Goal: Check status: Check status

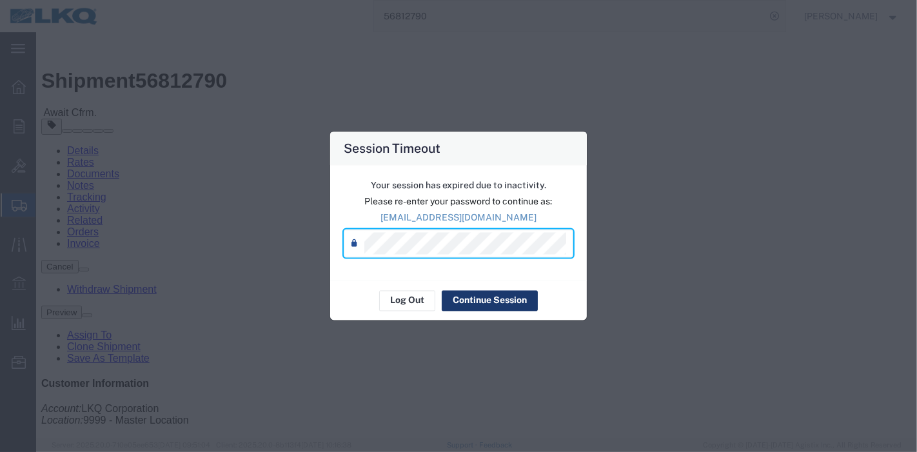
click at [480, 302] on button "Continue Session" at bounding box center [490, 300] width 96 height 21
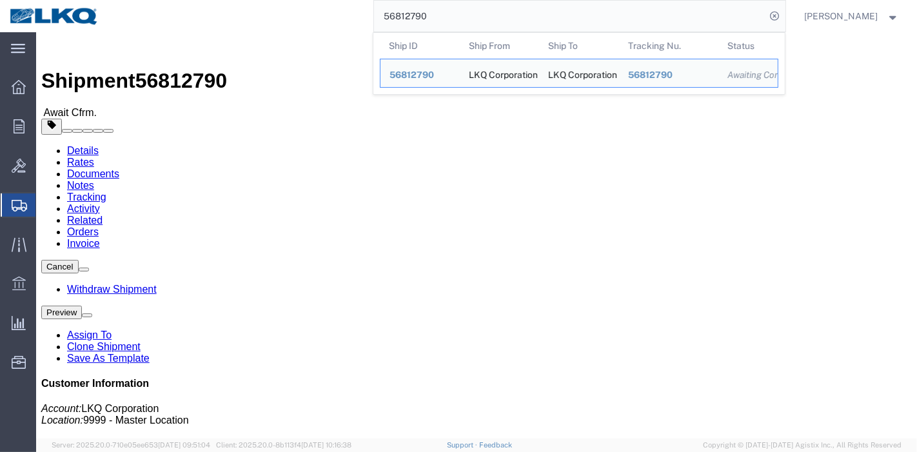
drag, startPoint x: 464, startPoint y: 19, endPoint x: 338, endPoint y: 17, distance: 126.4
click at [338, 17] on div "56812790 Ship ID Ship From Ship To Tracking Nu. Status Ship ID 56812790 Ship Fr…" at bounding box center [446, 16] width 677 height 32
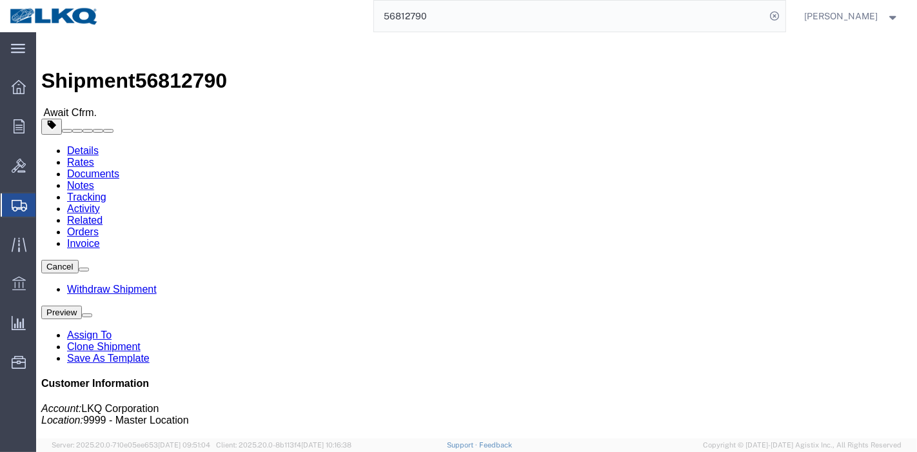
paste input "467719"
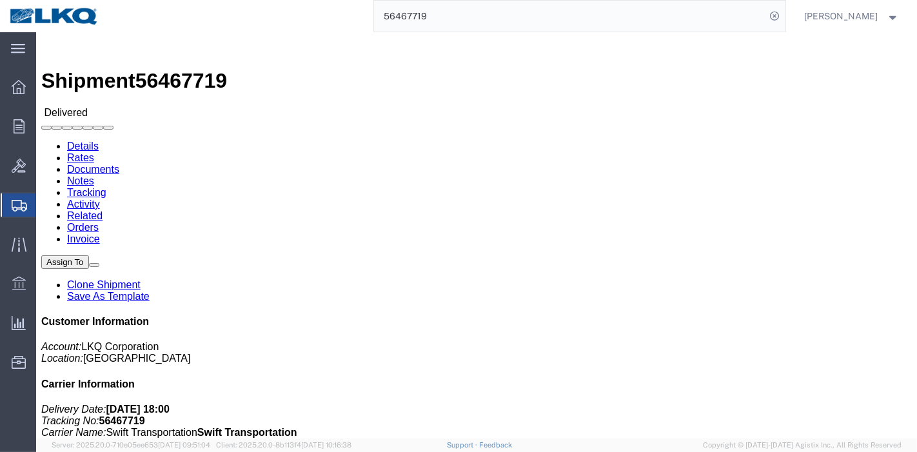
click link "Rates"
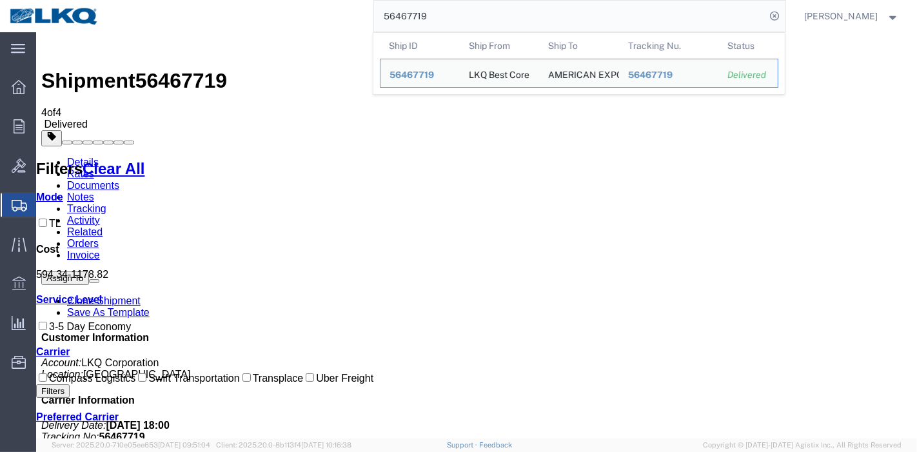
drag, startPoint x: 446, startPoint y: 17, endPoint x: 301, endPoint y: 8, distance: 144.8
click at [302, 8] on div "56467719 Ship ID Ship From Ship To Tracking Nu. Status Ship ID 56467719 Ship Fr…" at bounding box center [446, 16] width 677 height 32
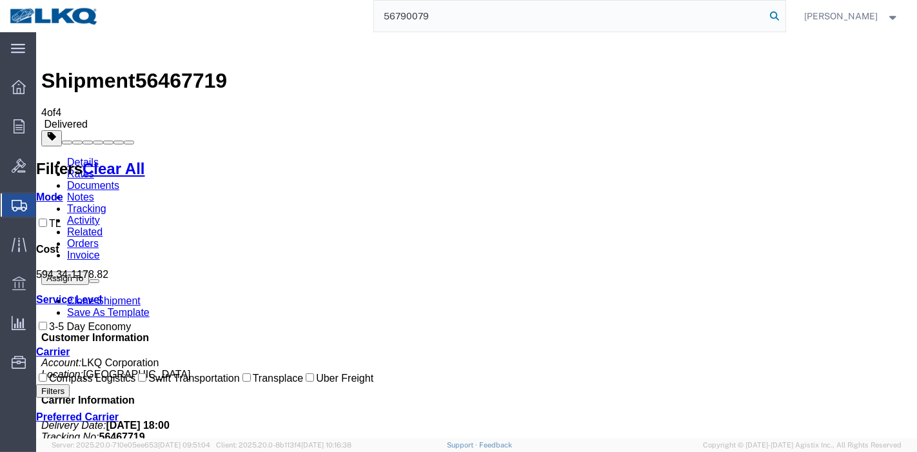
click at [783, 14] on icon at bounding box center [775, 16] width 18 height 18
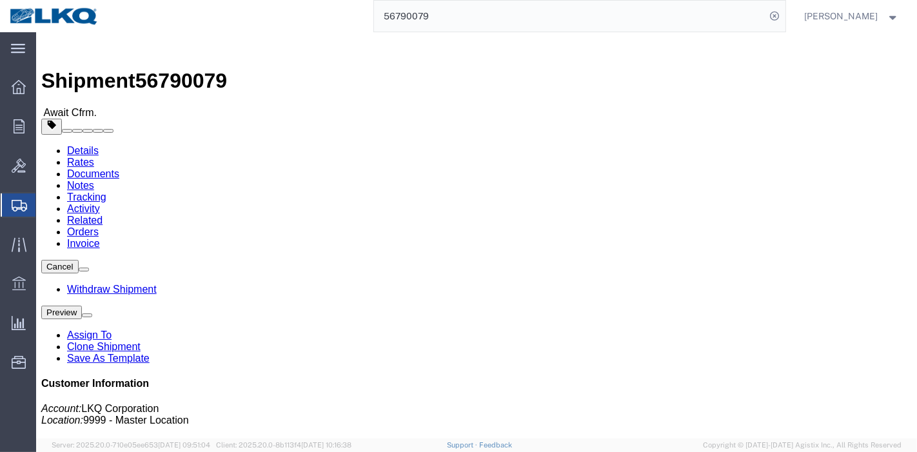
click link "Tracking"
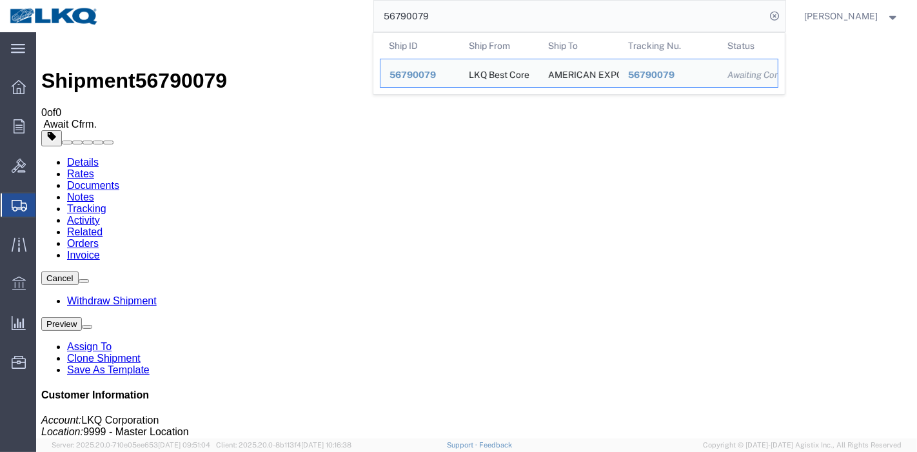
drag, startPoint x: 442, startPoint y: 20, endPoint x: 316, endPoint y: 12, distance: 126.0
click at [317, 12] on div "56790079 Ship ID Ship From Ship To Tracking Nu. Status Ship ID 56790079 Ship Fr…" at bounding box center [446, 16] width 677 height 32
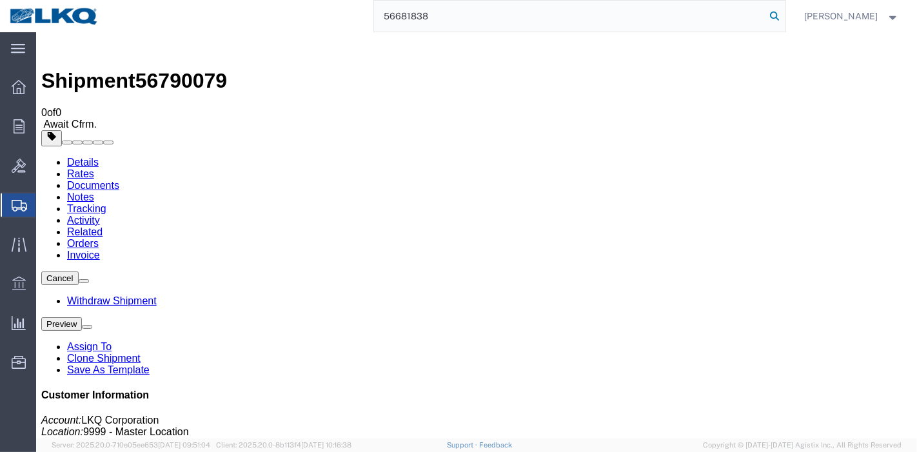
type input "56681838"
click at [777, 15] on icon at bounding box center [775, 16] width 18 height 18
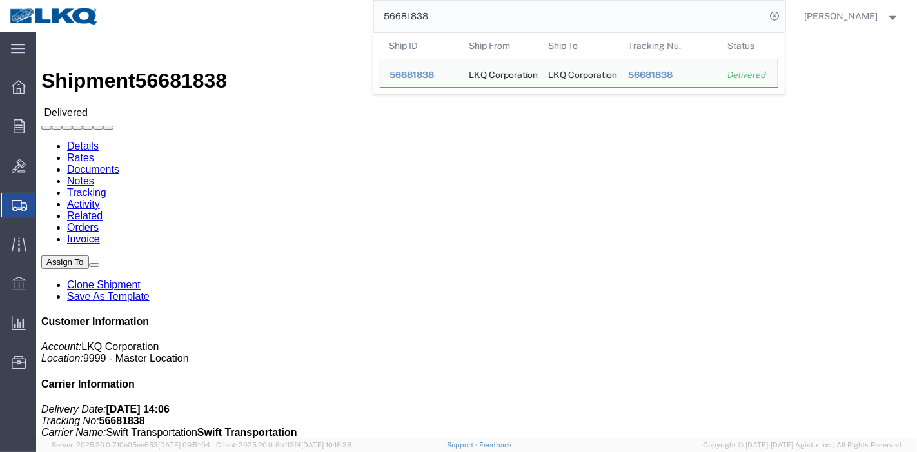
click link "Rates"
